Goal: Browse casually: Explore the website without a specific task or goal

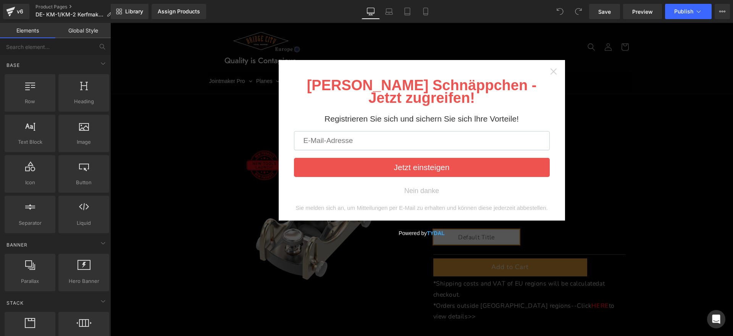
click at [550, 69] on icon "Close widget" at bounding box center [554, 72] width 8 height 8
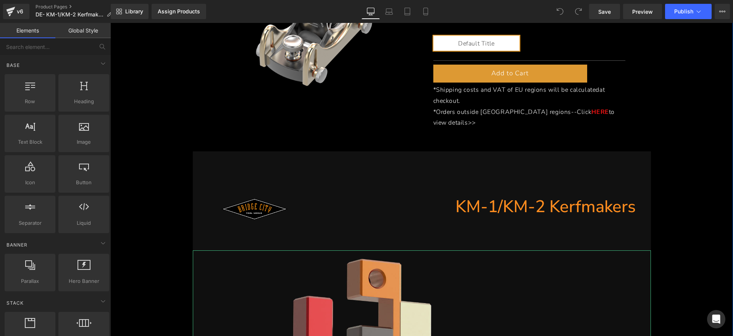
scroll to position [48, 0]
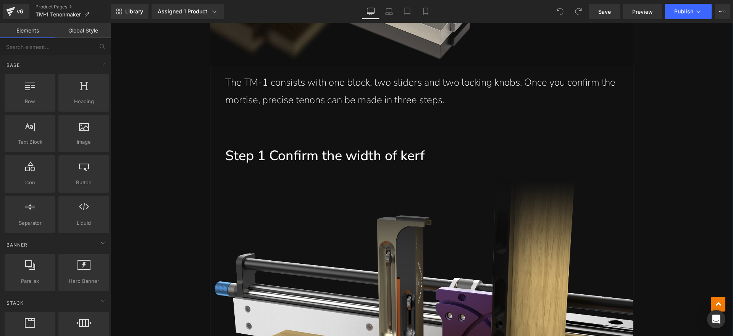
scroll to position [1479, 0]
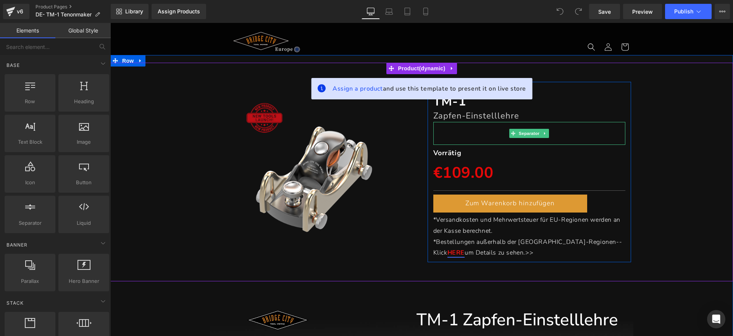
scroll to position [95, 0]
